Goal: Task Accomplishment & Management: Use online tool/utility

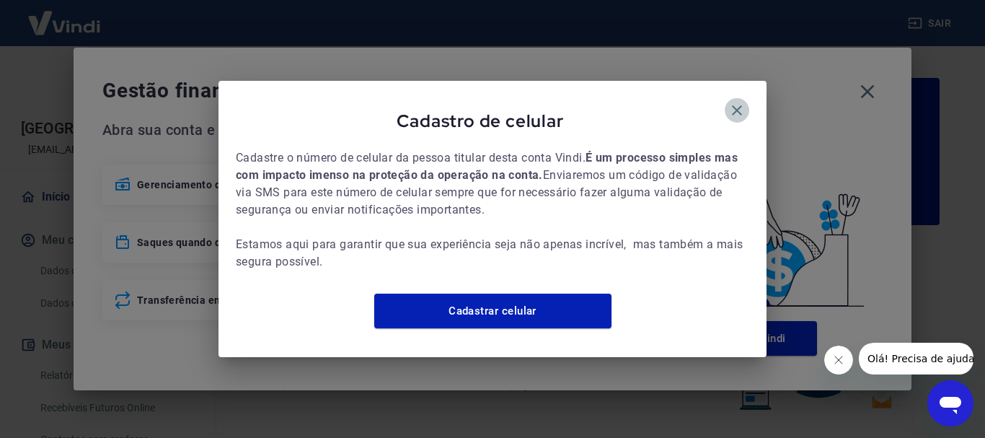
click at [739, 105] on icon "button" at bounding box center [737, 110] width 10 height 10
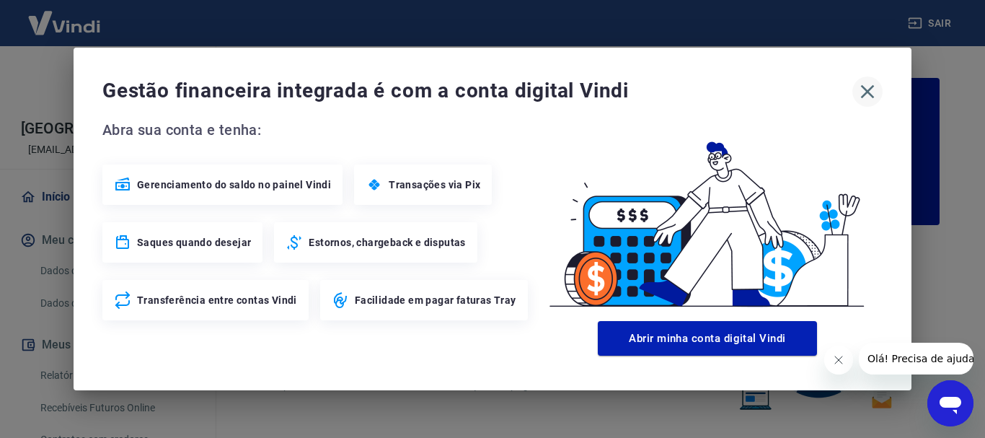
click at [871, 87] on icon "button" at bounding box center [867, 91] width 23 height 23
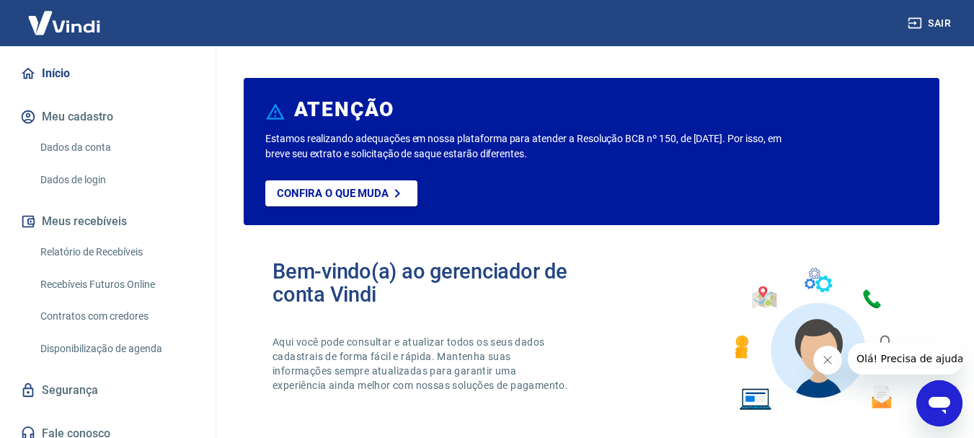
scroll to position [135, 0]
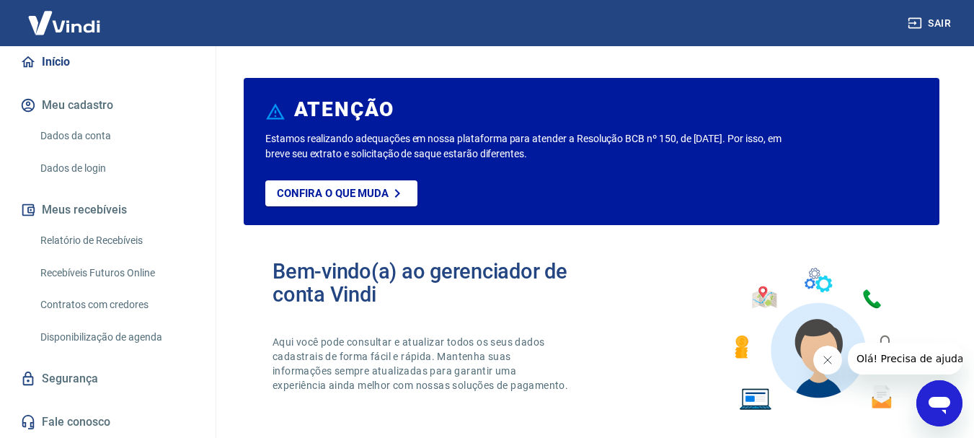
click at [124, 270] on link "Recebíveis Futuros Online" at bounding box center [117, 273] width 164 height 30
